Goal: Obtain resource: Download file/media

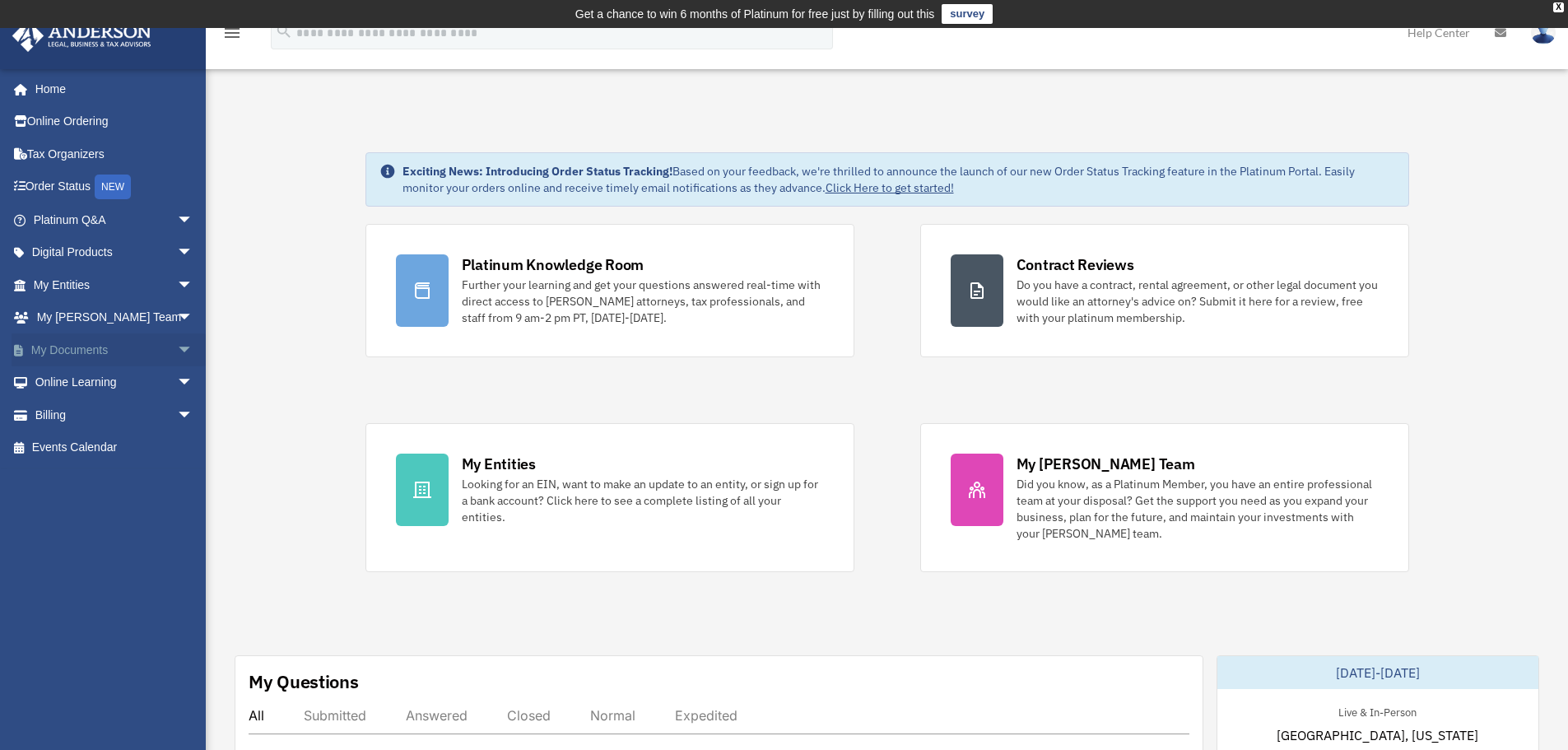
click at [75, 353] on link "My Documents arrow_drop_down" at bounding box center [115, 350] width 207 height 33
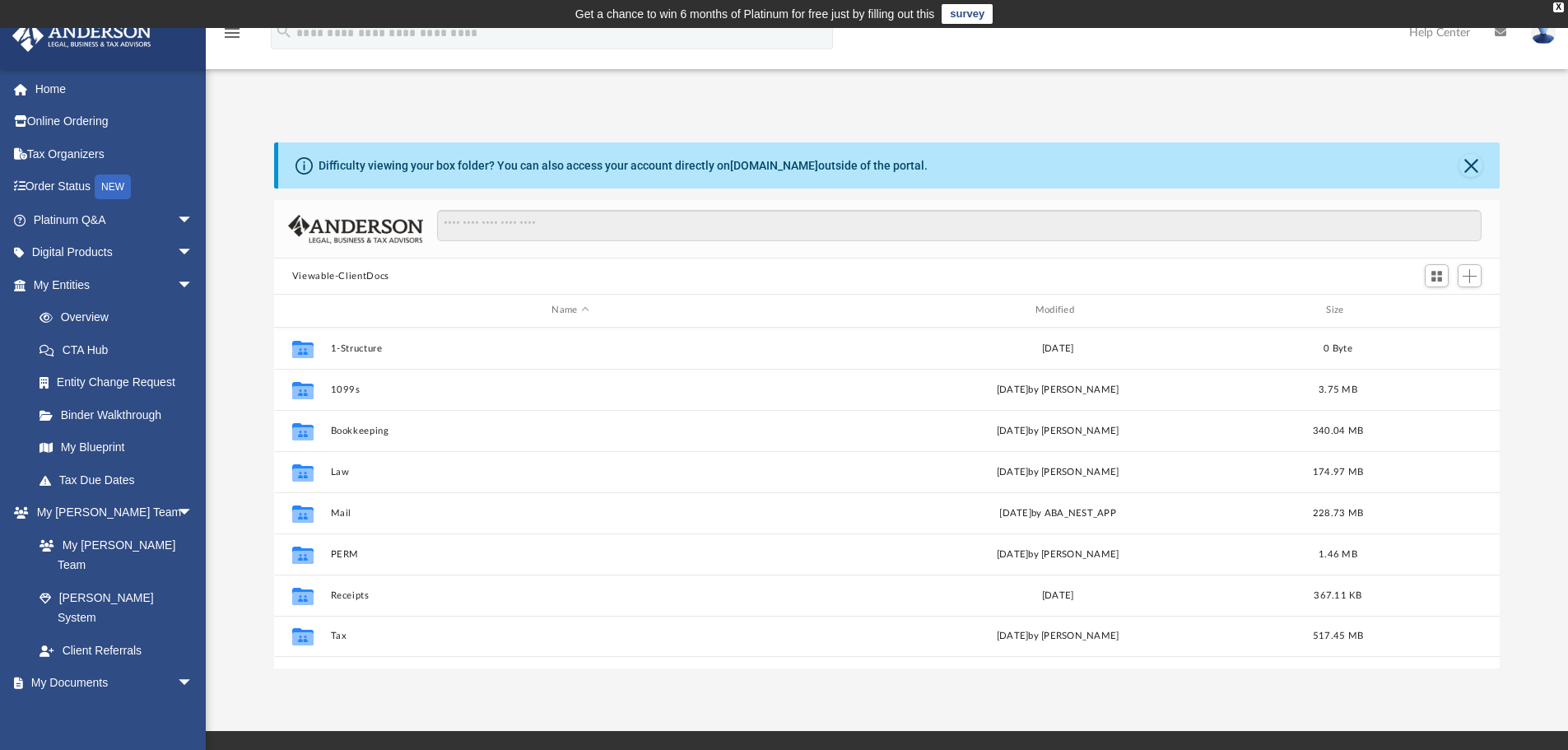
scroll to position [363, 1213]
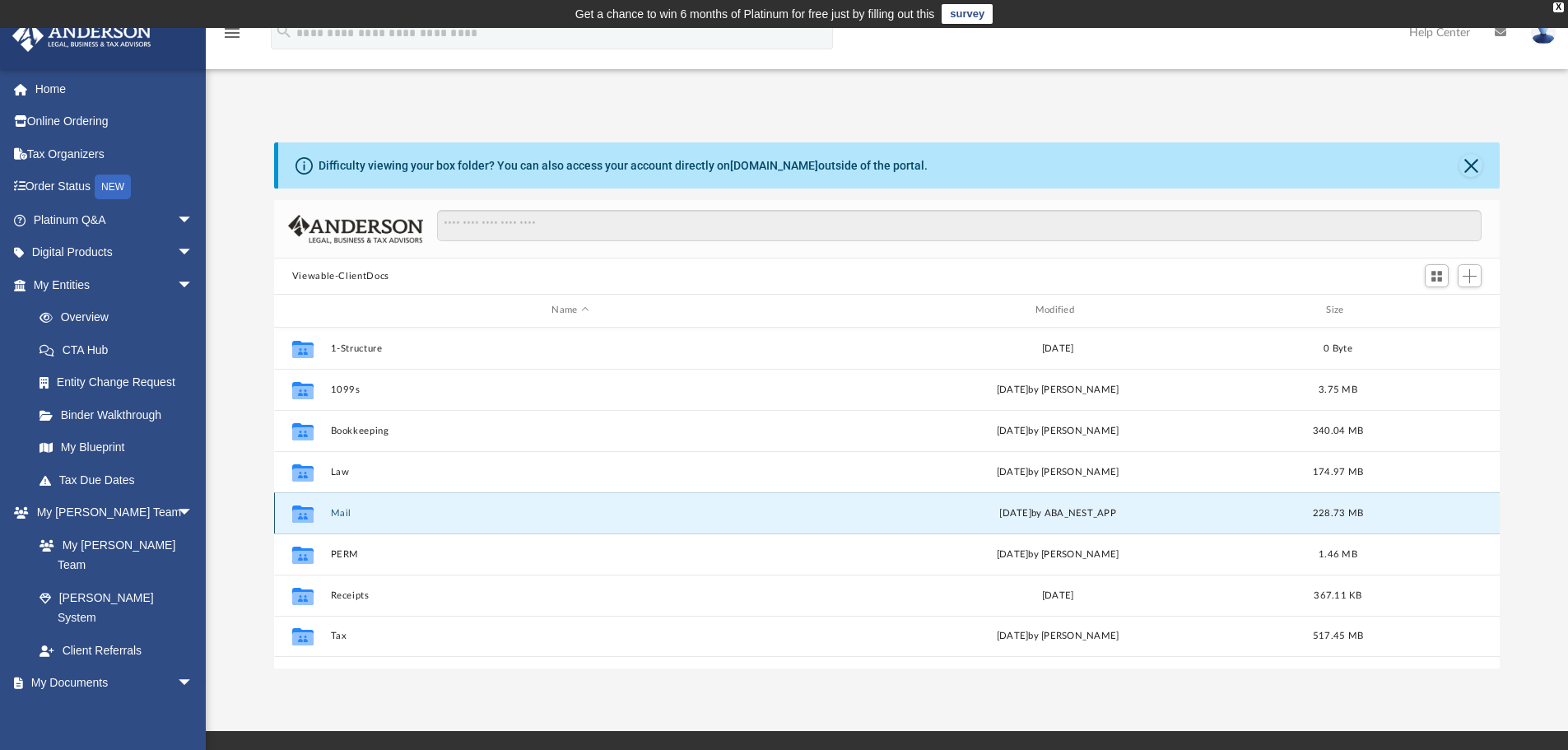
click at [350, 513] on button "Mail" at bounding box center [570, 513] width 480 height 11
click at [341, 513] on button "Mail" at bounding box center [570, 513] width 480 height 11
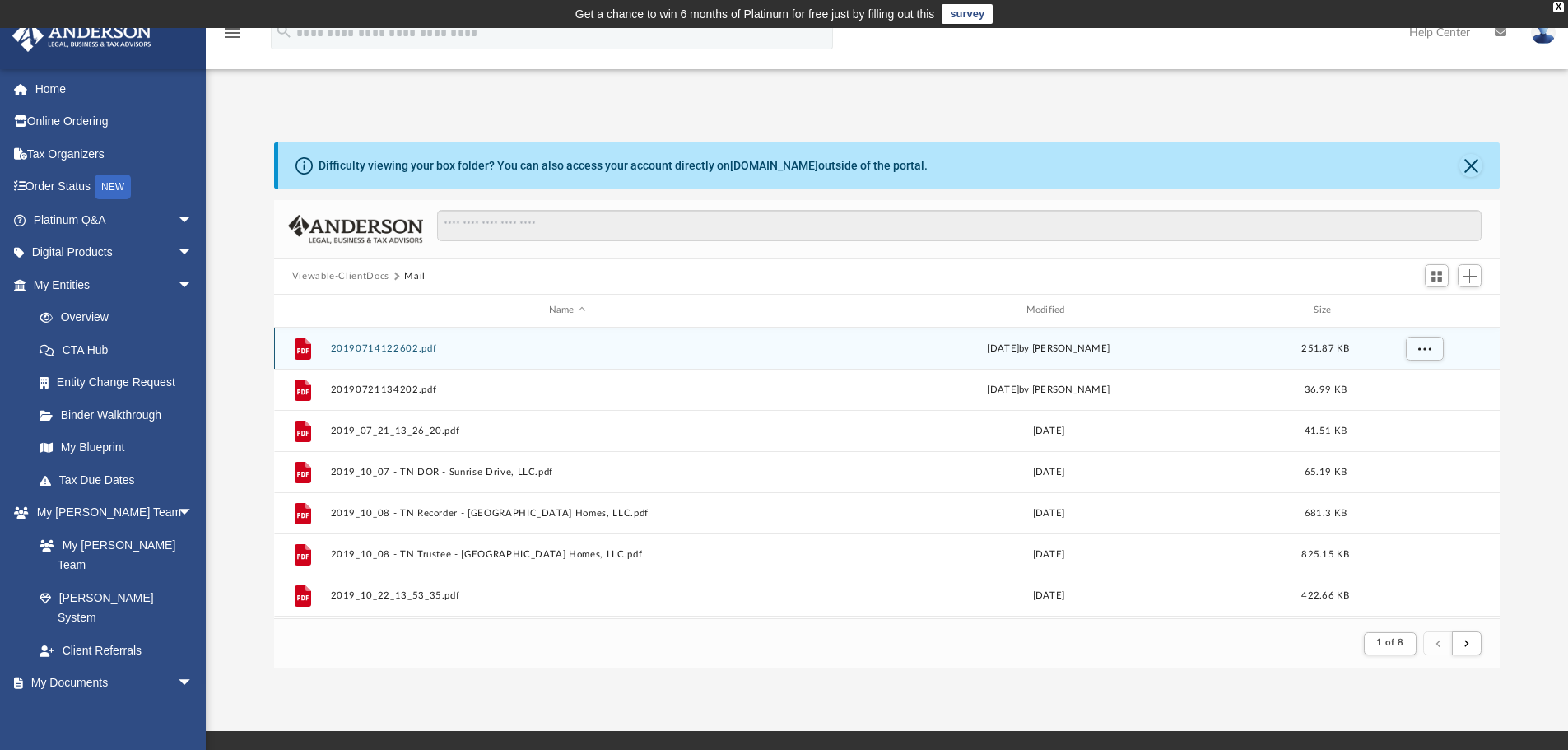
scroll to position [311, 1213]
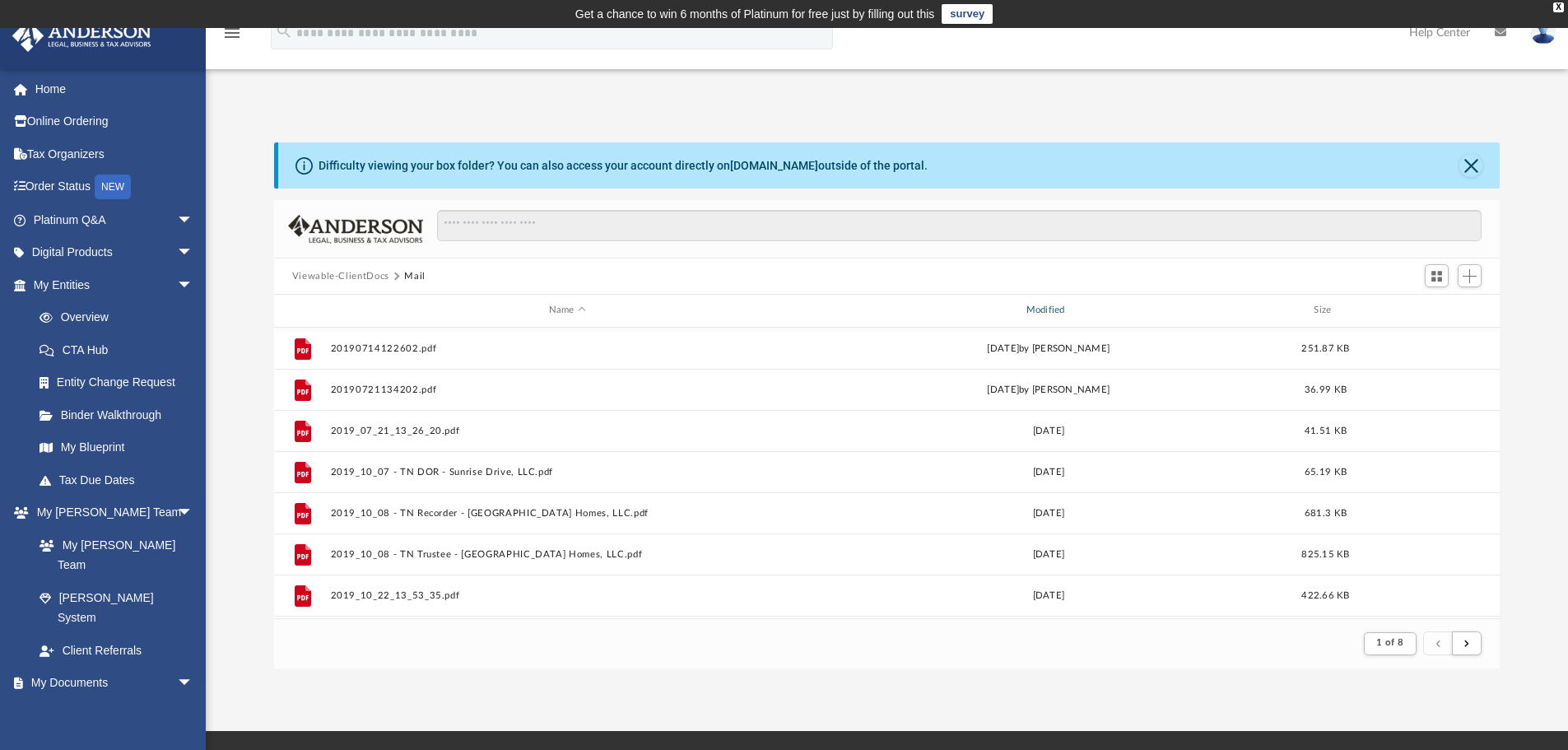
click at [1054, 308] on div "Modified" at bounding box center [1048, 310] width 474 height 15
click at [1060, 305] on div "Name Modified Size" at bounding box center [887, 311] width 1226 height 33
click at [1046, 308] on div "Modified" at bounding box center [1048, 310] width 474 height 15
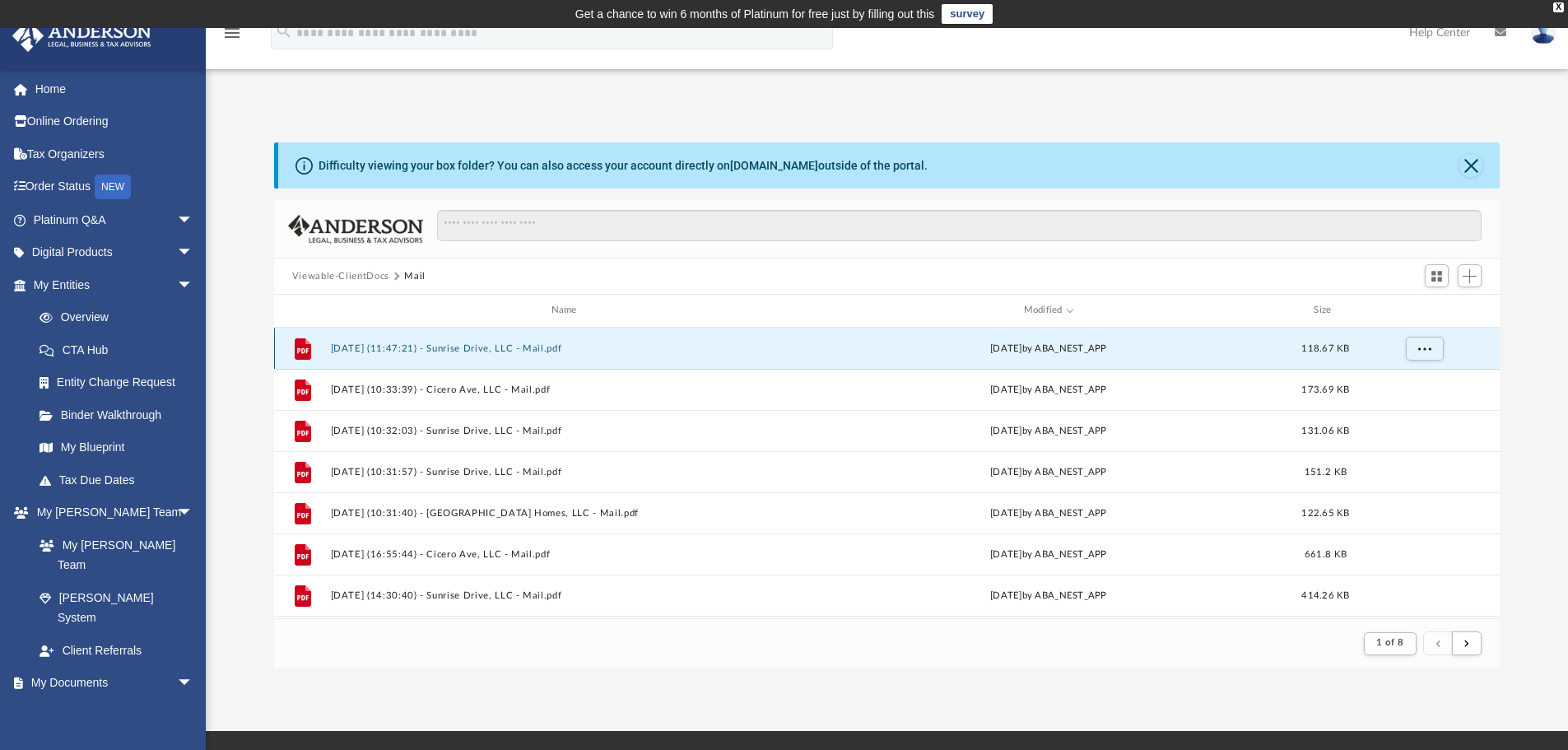
click at [391, 349] on button "2025.09.24 (11:47:21) - Sunrise Drive, LLC - Mail.pdf" at bounding box center [567, 349] width 474 height 11
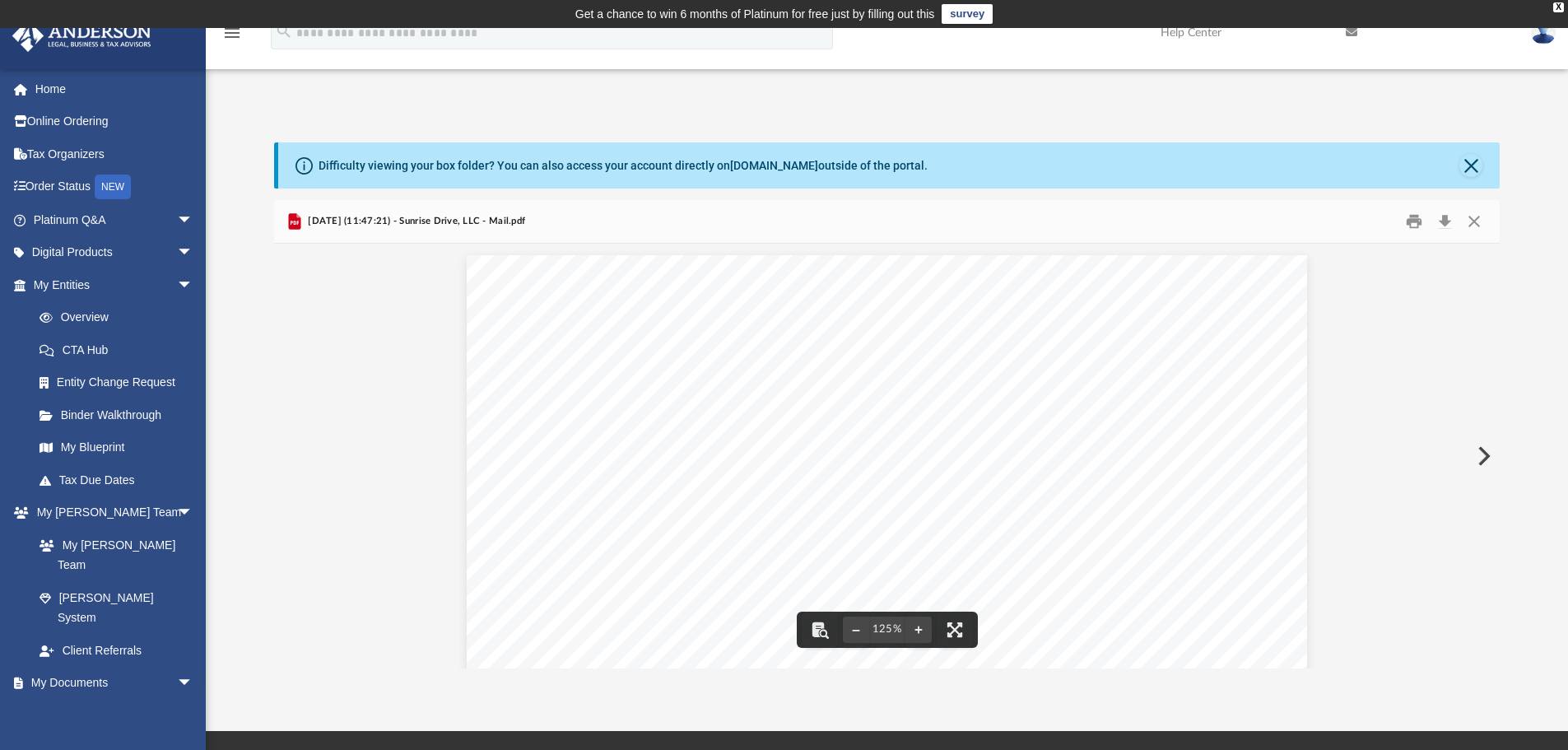
scroll to position [0, 0]
click at [1483, 452] on button "Preview" at bounding box center [1482, 456] width 36 height 46
click at [1483, 453] on button "Preview" at bounding box center [1482, 456] width 36 height 46
click at [1486, 450] on button "Preview" at bounding box center [1482, 456] width 36 height 46
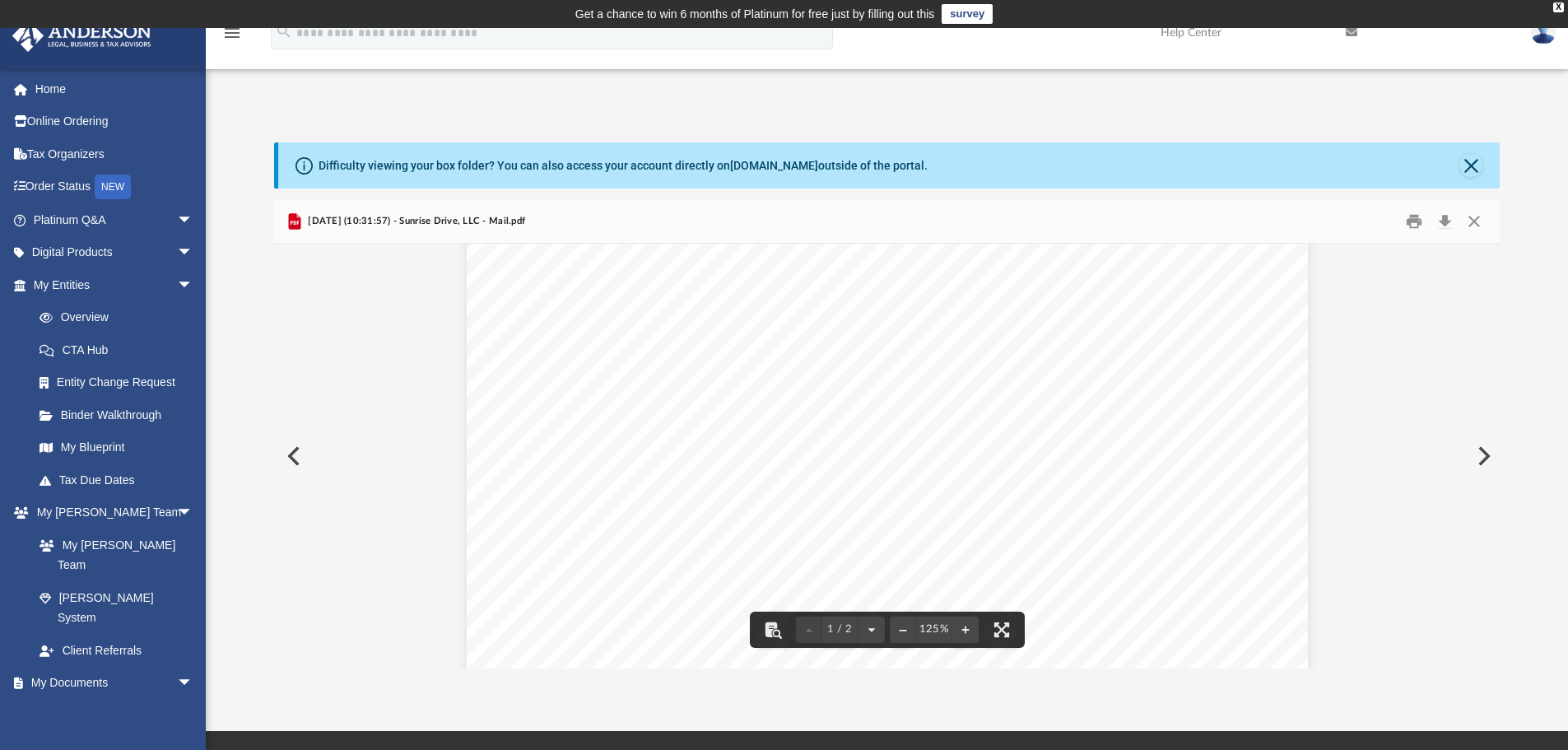
scroll to position [247, 0]
click at [1486, 454] on button "Preview" at bounding box center [1482, 456] width 36 height 46
click at [1484, 447] on button "Preview" at bounding box center [1482, 456] width 36 height 46
click at [1481, 449] on button "Preview" at bounding box center [1482, 456] width 36 height 46
click at [1483, 448] on button "Preview" at bounding box center [1482, 456] width 36 height 46
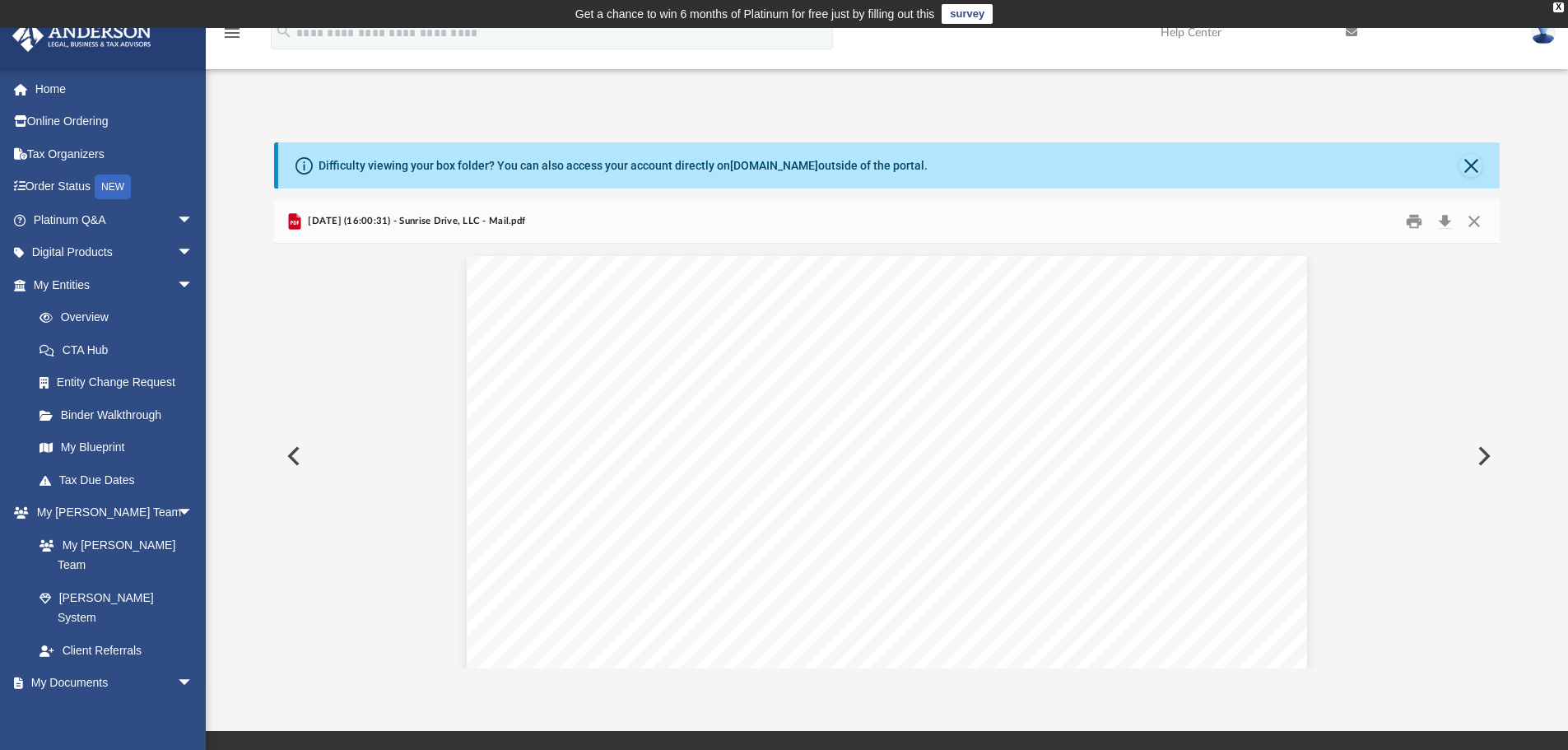
scroll to position [12166, 0]
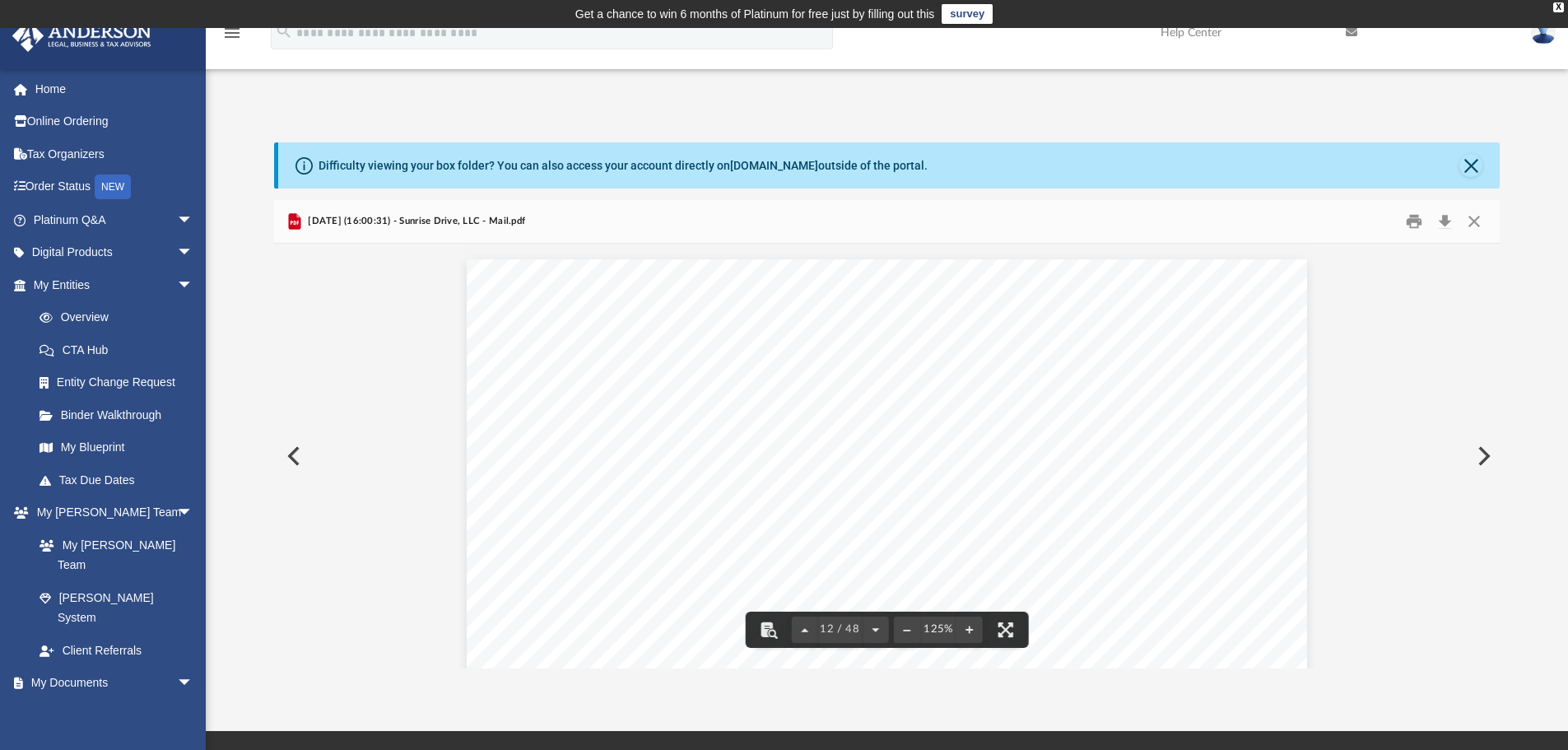
click at [1482, 450] on button "Preview" at bounding box center [1482, 456] width 36 height 46
click at [1472, 223] on button "Close" at bounding box center [1474, 222] width 30 height 25
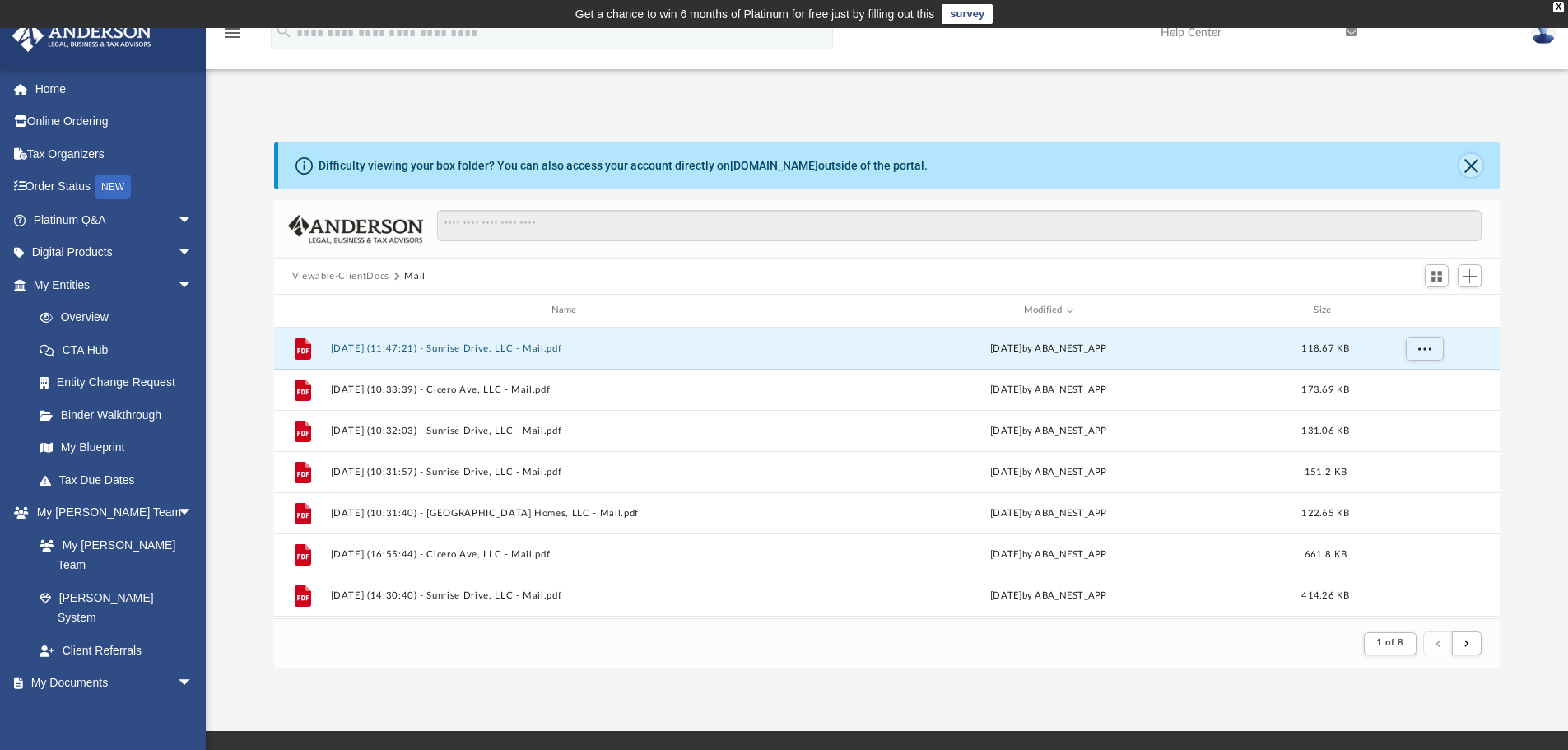
click at [1472, 166] on button "Close" at bounding box center [1471, 166] width 23 height 23
